Goal: Check status: Check status

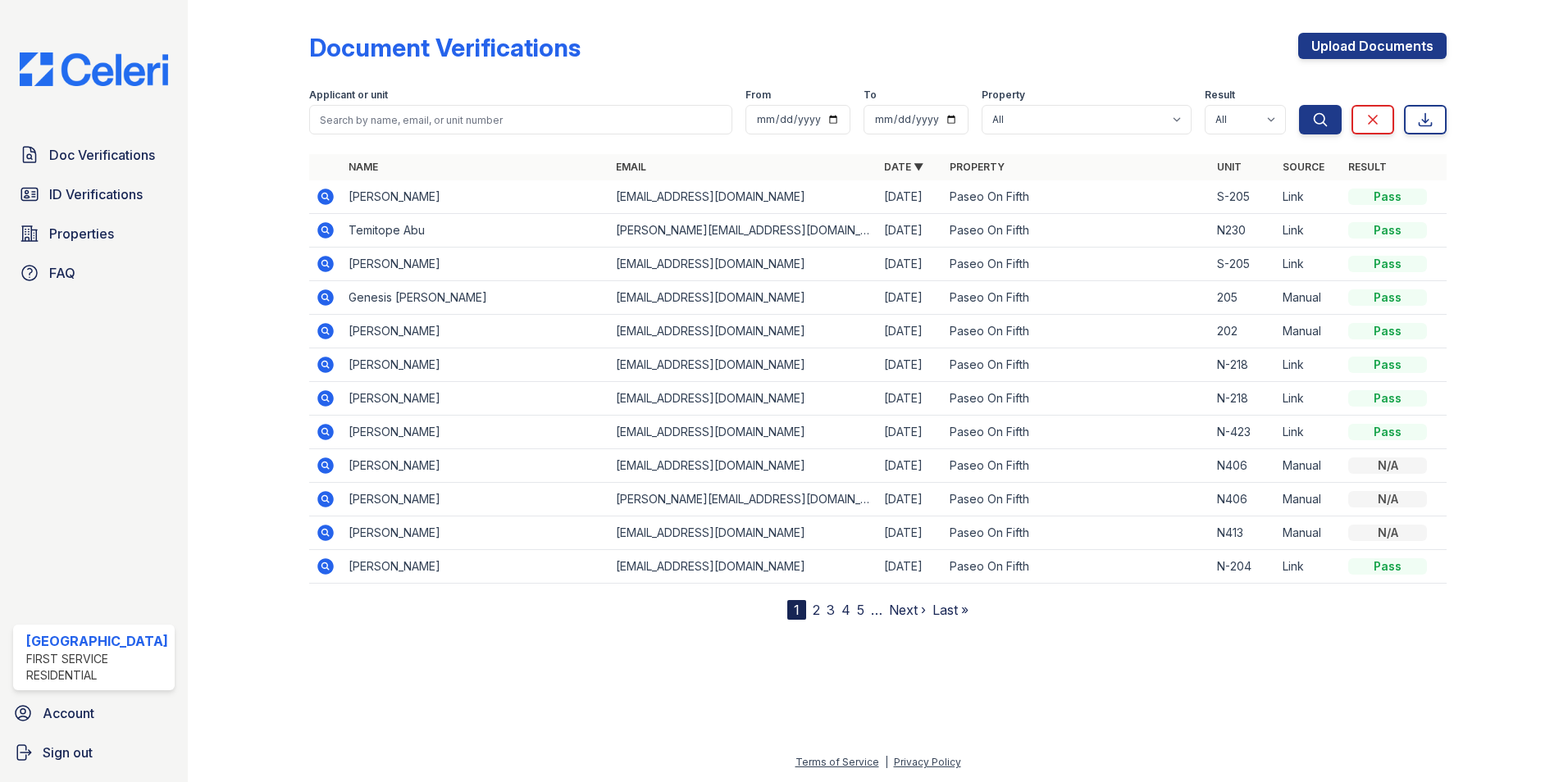
click at [328, 230] on icon at bounding box center [325, 231] width 17 height 17
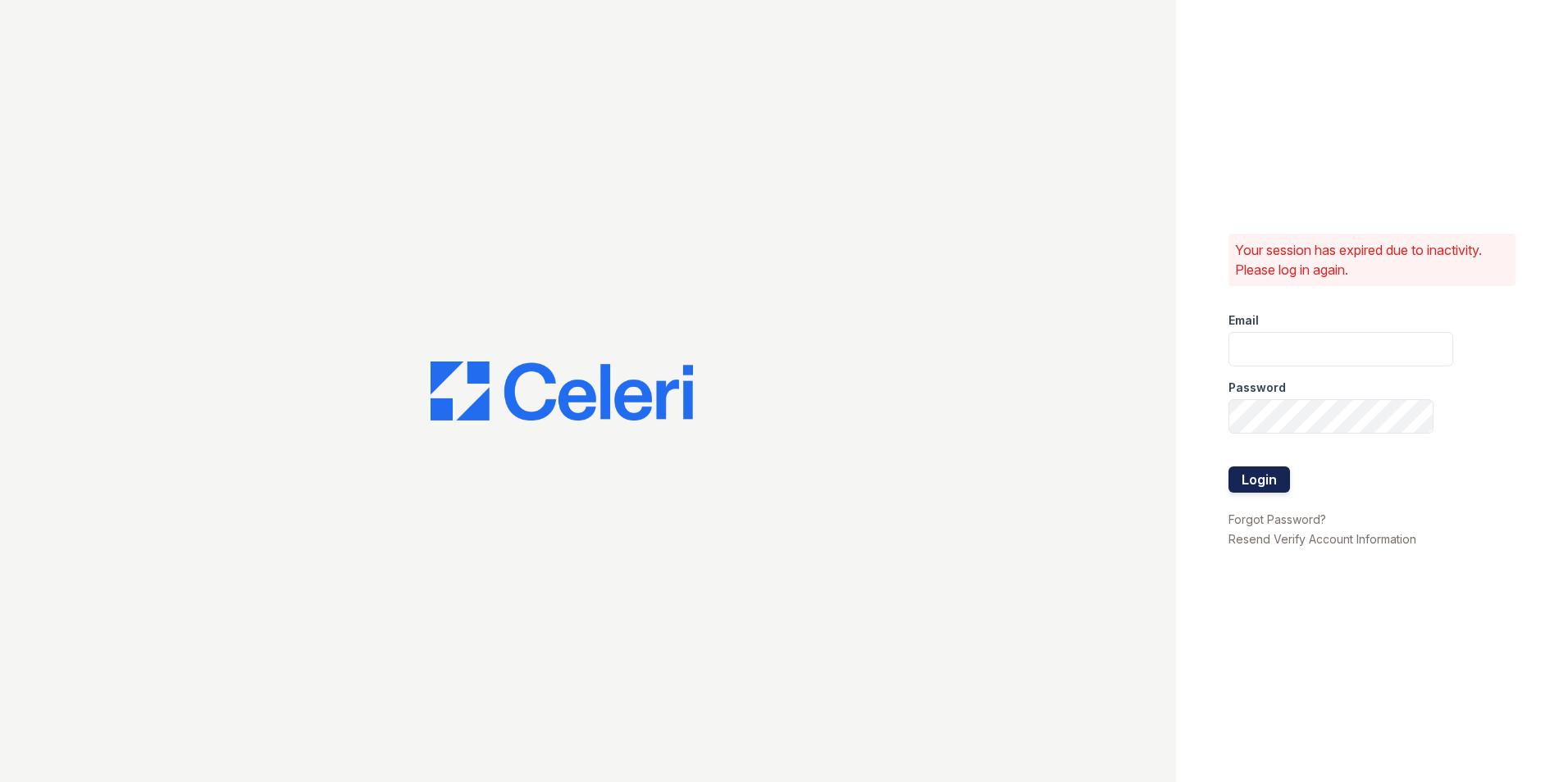
type input "leasing@paseoparkslope.com"
click at [1250, 476] on button "Login" at bounding box center [1259, 479] width 61 height 27
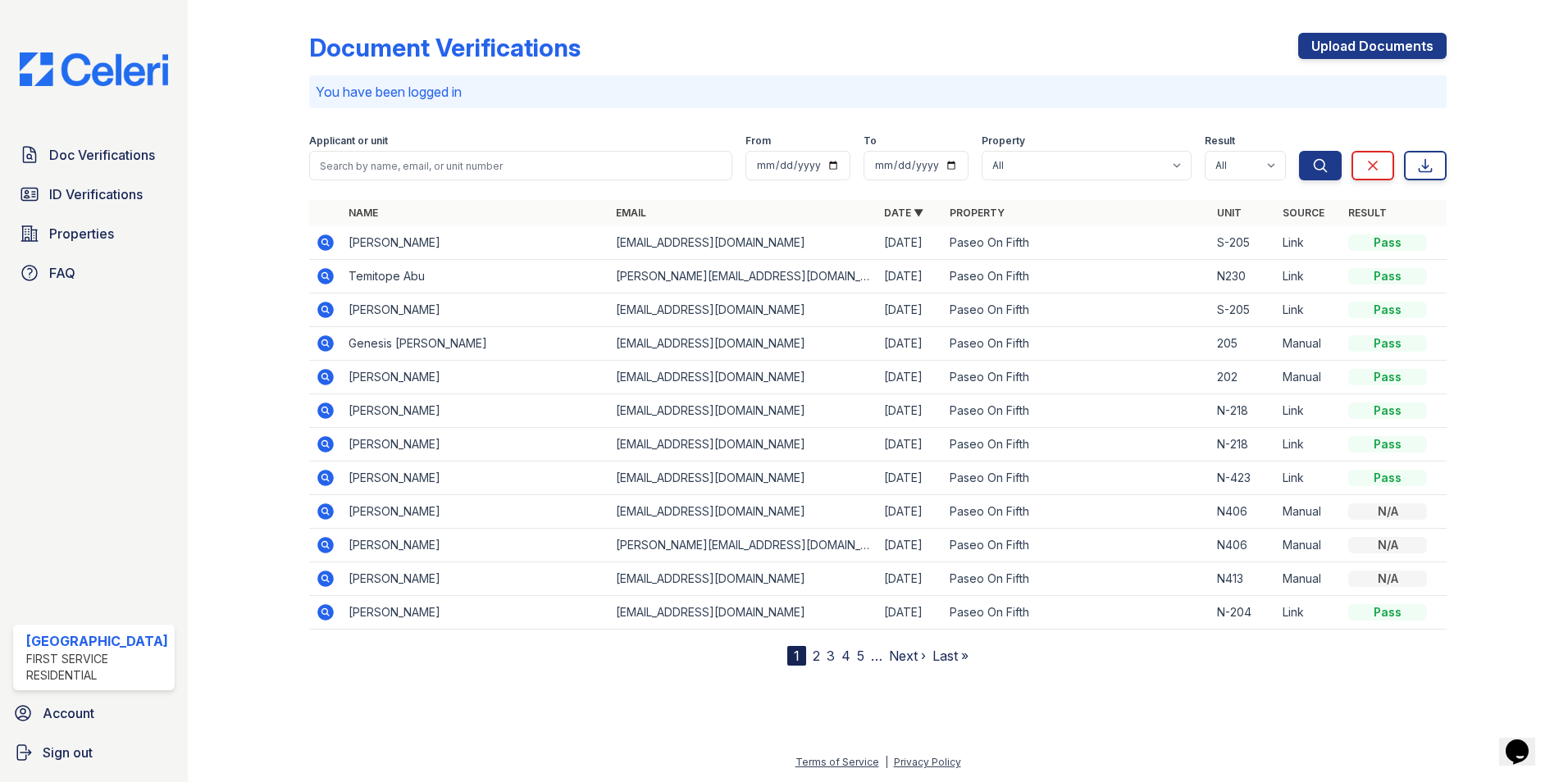
click at [317, 279] on icon at bounding box center [325, 276] width 17 height 17
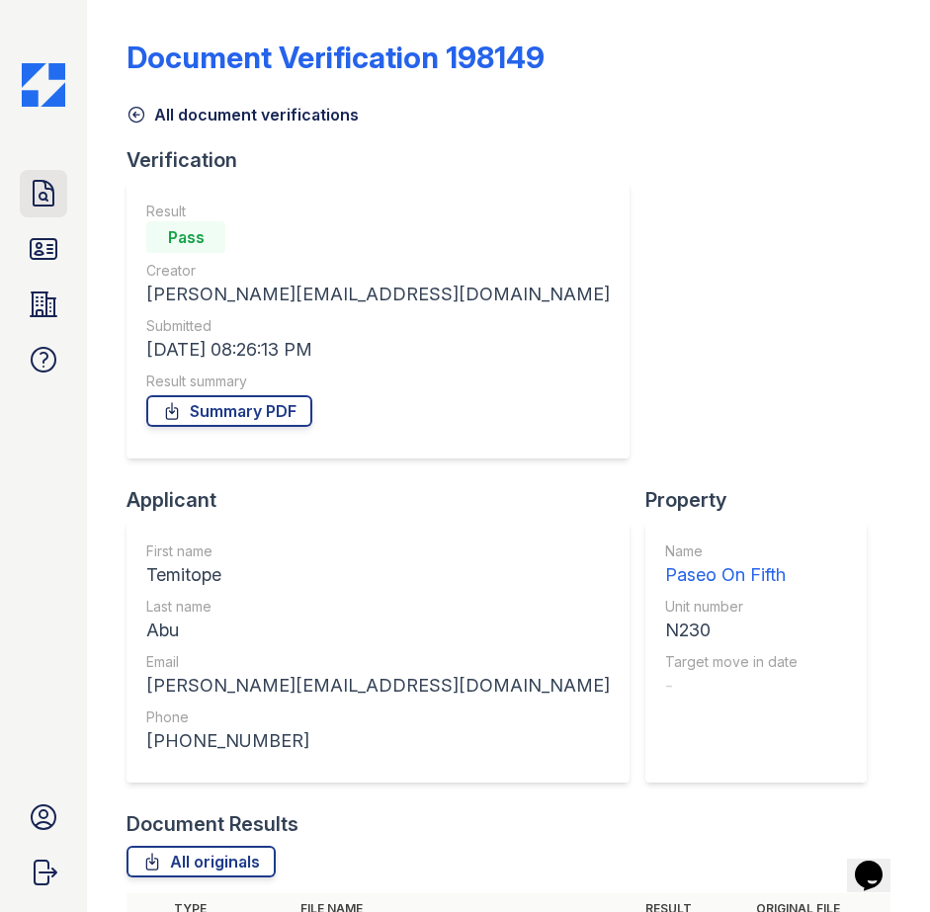
drag, startPoint x: 38, startPoint y: 197, endPoint x: 35, endPoint y: 210, distance: 13.2
click at [38, 197] on icon at bounding box center [44, 194] width 32 height 32
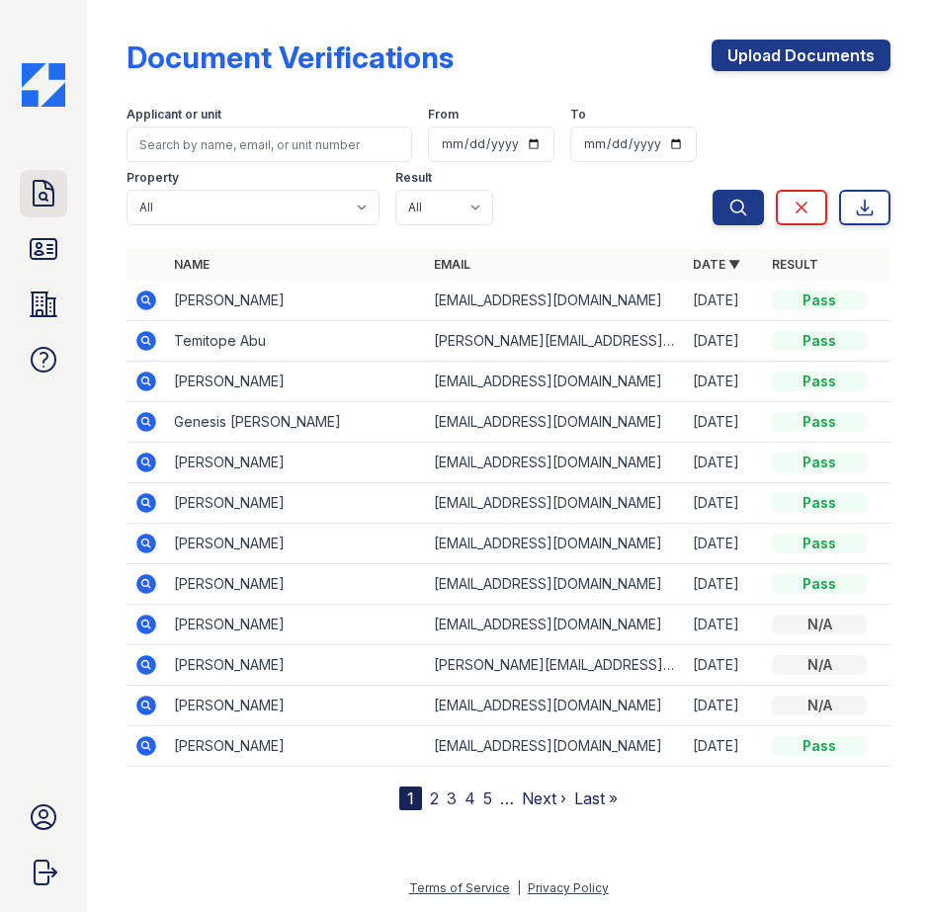
click at [41, 194] on icon at bounding box center [44, 193] width 20 height 25
click at [41, 248] on icon at bounding box center [44, 249] width 26 height 20
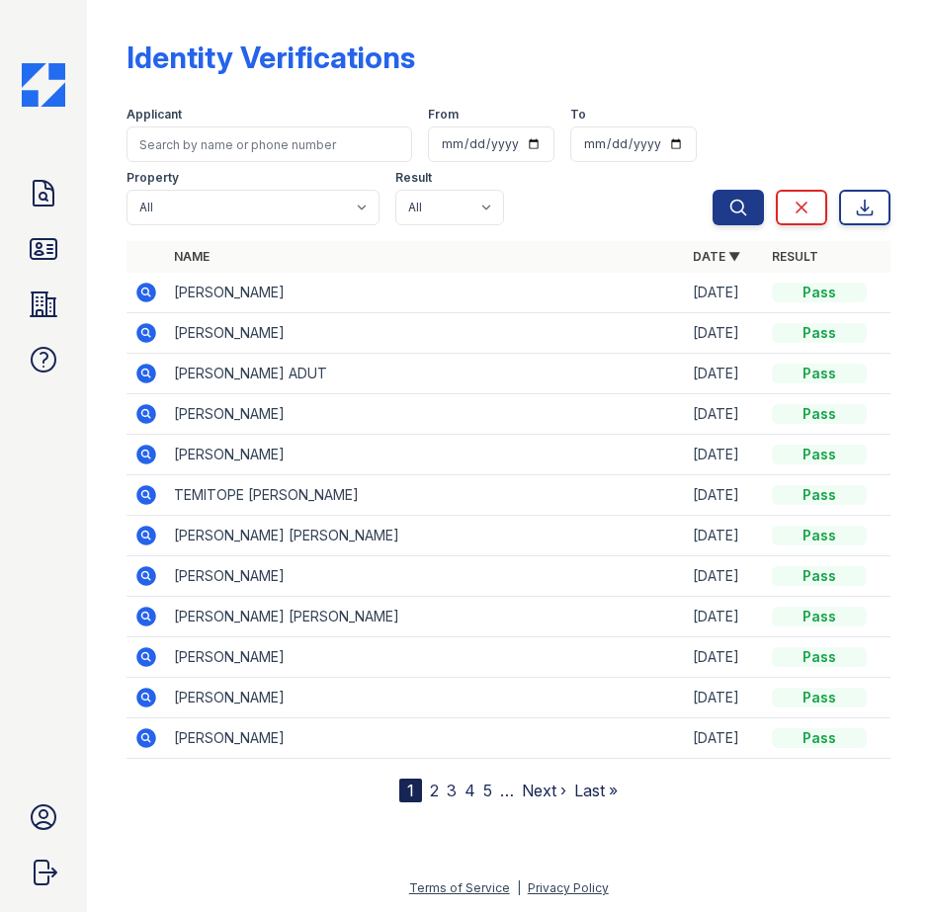
click at [529, 782] on span "Next ›" at bounding box center [544, 791] width 44 height 24
click at [529, 791] on link "Next ›" at bounding box center [544, 791] width 44 height 20
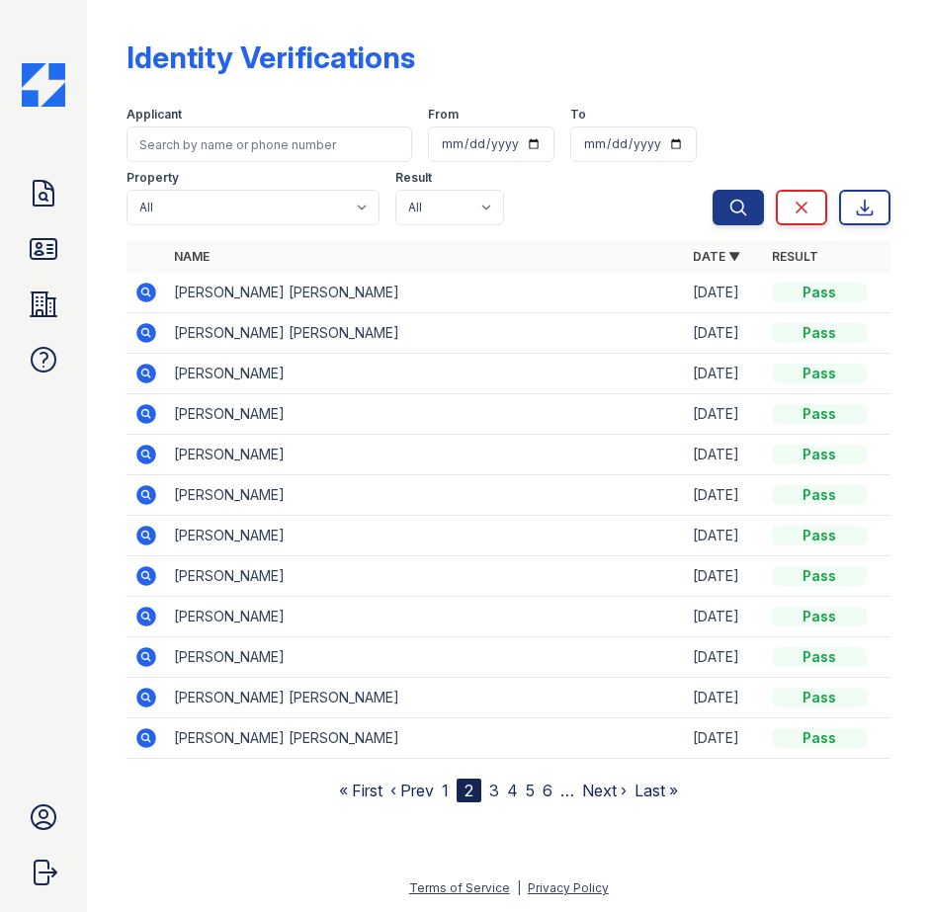
click at [367, 790] on link "« First" at bounding box center [360, 791] width 43 height 20
